Goal: Task Accomplishment & Management: Manage account settings

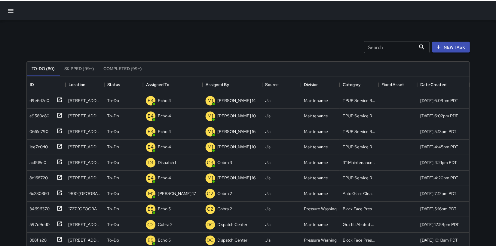
scroll to position [5, 5]
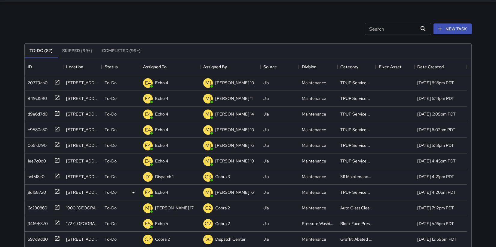
scroll to position [24, 0]
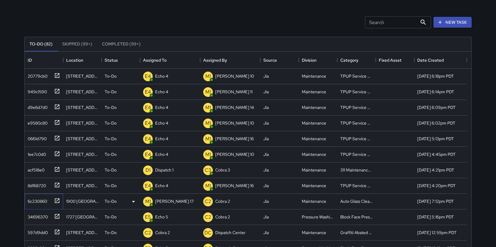
click at [36, 202] on div "6c230860" at bounding box center [36, 200] width 22 height 8
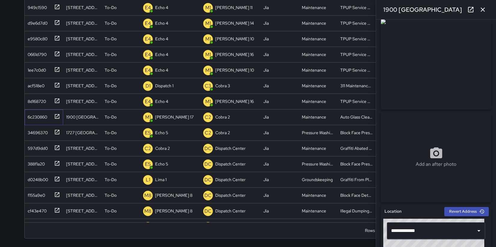
scroll to position [0, 0]
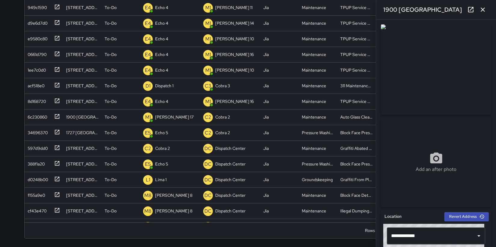
click at [428, 78] on img at bounding box center [436, 69] width 110 height 90
click at [134, 117] on icon at bounding box center [133, 118] width 3 height 2
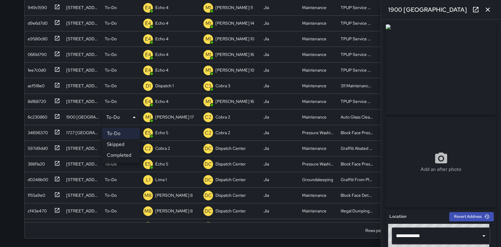
click at [123, 155] on li "Completed" at bounding box center [121, 155] width 38 height 11
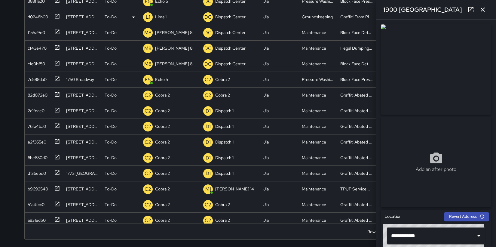
scroll to position [149, 0]
click at [484, 10] on icon "button" at bounding box center [482, 9] width 7 height 7
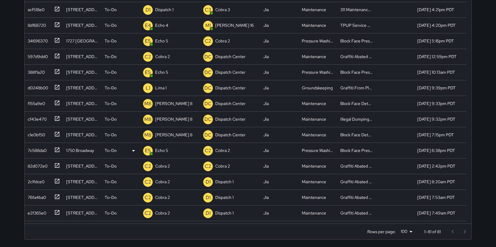
scroll to position [62, 0]
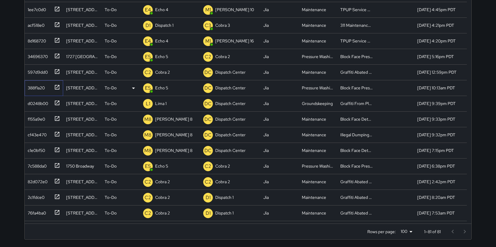
click at [38, 87] on div "388f1a20" at bounding box center [35, 86] width 20 height 8
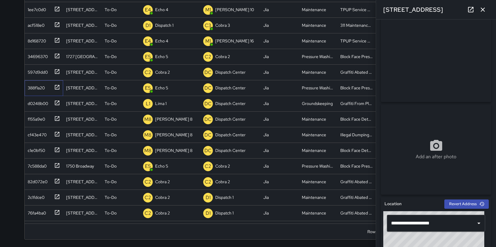
scroll to position [12, 0]
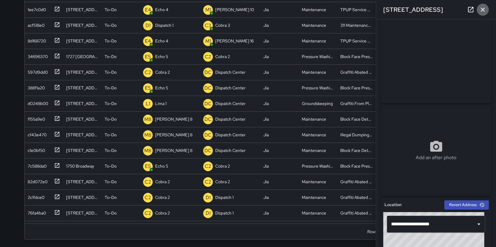
click at [484, 11] on icon "button" at bounding box center [482, 9] width 7 height 7
